Goal: Information Seeking & Learning: Learn about a topic

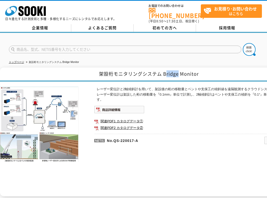
drag, startPoint x: 165, startPoint y: 71, endPoint x: 179, endPoint y: 71, distance: 13.7
click at [179, 71] on h1 "架設桁モニタリングシステム Bridge Monitor" at bounding box center [149, 74] width 298 height 14
drag, startPoint x: 179, startPoint y: 71, endPoint x: 199, endPoint y: 72, distance: 20.4
click at [199, 72] on h1 "架設桁モニタリングシステム Bridge Monitor" at bounding box center [149, 74] width 298 height 14
copy h1 "Bridge Monitor"
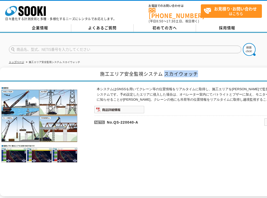
drag, startPoint x: 164, startPoint y: 70, endPoint x: 201, endPoint y: 70, distance: 37.4
click at [201, 70] on h1 "施工エリア安全監視システム スカイウォッチ" at bounding box center [149, 74] width 298 height 14
copy h1 "スカイウォッチ"
